Goal: Register for event/course

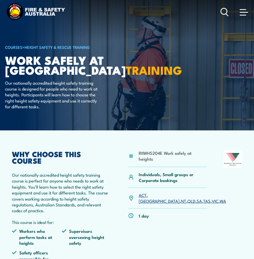
click at [243, 14] on span at bounding box center [244, 12] width 8 height 6
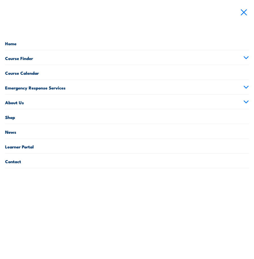
click at [248, 58] on icon at bounding box center [246, 58] width 6 height 4
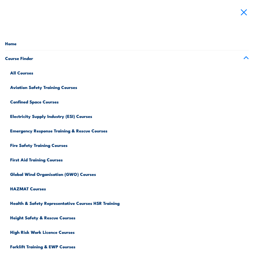
click at [21, 72] on link "All Courses" at bounding box center [129, 72] width 239 height 14
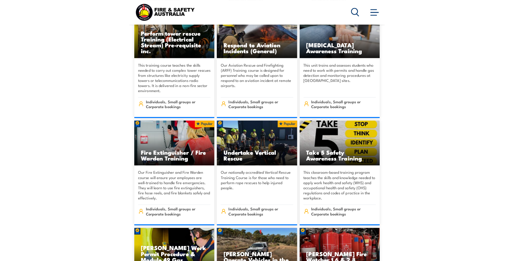
scroll to position [1346, 0]
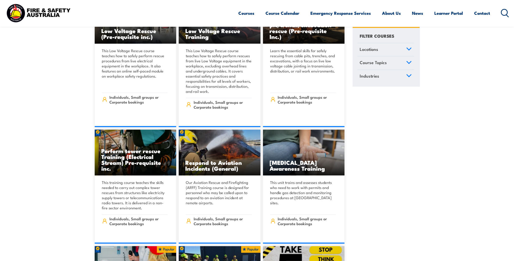
click at [248, 13] on link "Courses" at bounding box center [246, 12] width 16 height 13
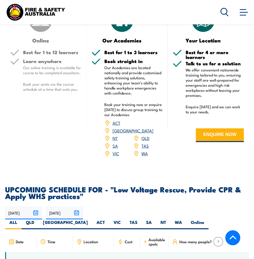
scroll to position [813, 0]
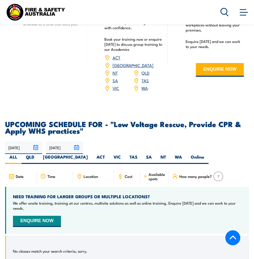
click at [131, 174] on span "Cost" at bounding box center [129, 176] width 8 height 4
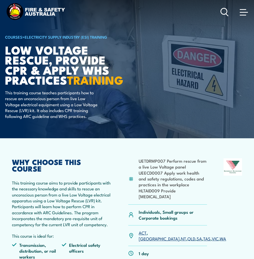
scroll to position [0, 0]
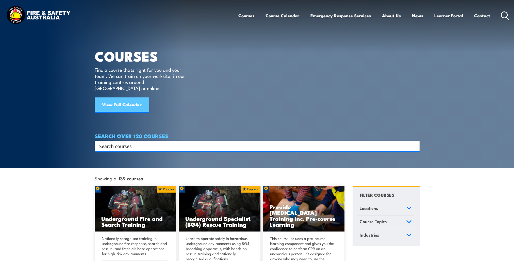
click at [130, 98] on link "View Full Calendar" at bounding box center [122, 104] width 54 height 15
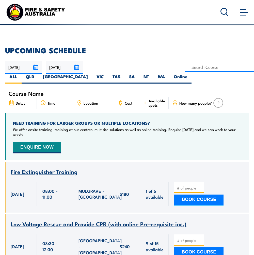
scroll to position [102, 0]
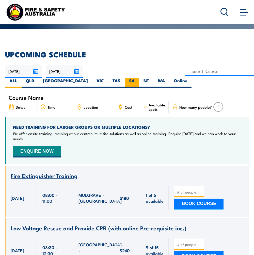
click at [125, 85] on label "SA" at bounding box center [132, 83] width 14 height 10
click at [135, 81] on input "SA" at bounding box center [136, 79] width 3 height 3
radio input "true"
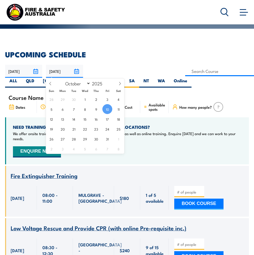
click at [77, 69] on input "10/10/2025" at bounding box center [64, 71] width 37 height 13
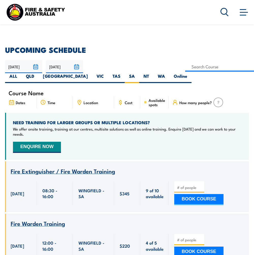
scroll to position [51, 0]
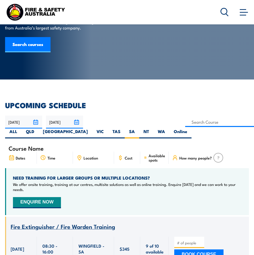
click at [75, 122] on input "10/10/2025" at bounding box center [64, 122] width 37 height 13
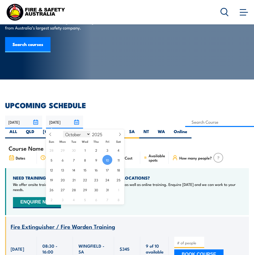
click at [87, 135] on select "January February March April May June July August September October November De…" at bounding box center [77, 134] width 28 height 7
select select "11"
click at [63, 131] on select "January February March April May June July August September October November De…" at bounding box center [77, 134] width 28 height 7
click at [85, 190] on span "31" at bounding box center [85, 190] width 10 height 10
type input "[DATE]"
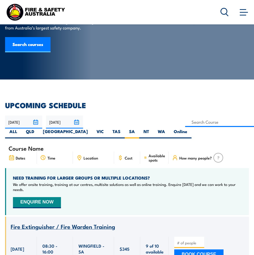
click at [76, 121] on input "[DATE]" at bounding box center [64, 122] width 37 height 13
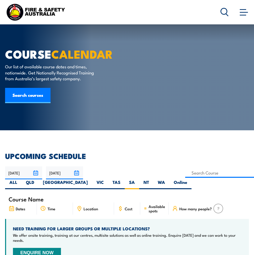
select select "11"
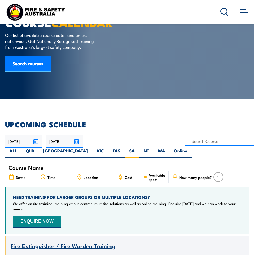
scroll to position [25, 0]
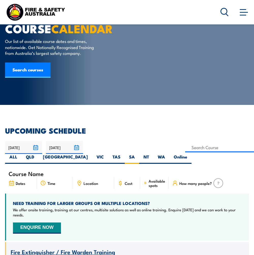
click at [77, 146] on input "[DATE]" at bounding box center [64, 147] width 37 height 13
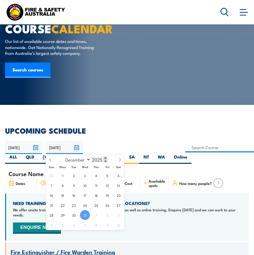
click at [106, 159] on span at bounding box center [106, 157] width 4 height 3
type input "2026"
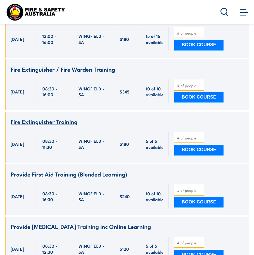
scroll to position [5918, 0]
